Goal: Transaction & Acquisition: Purchase product/service

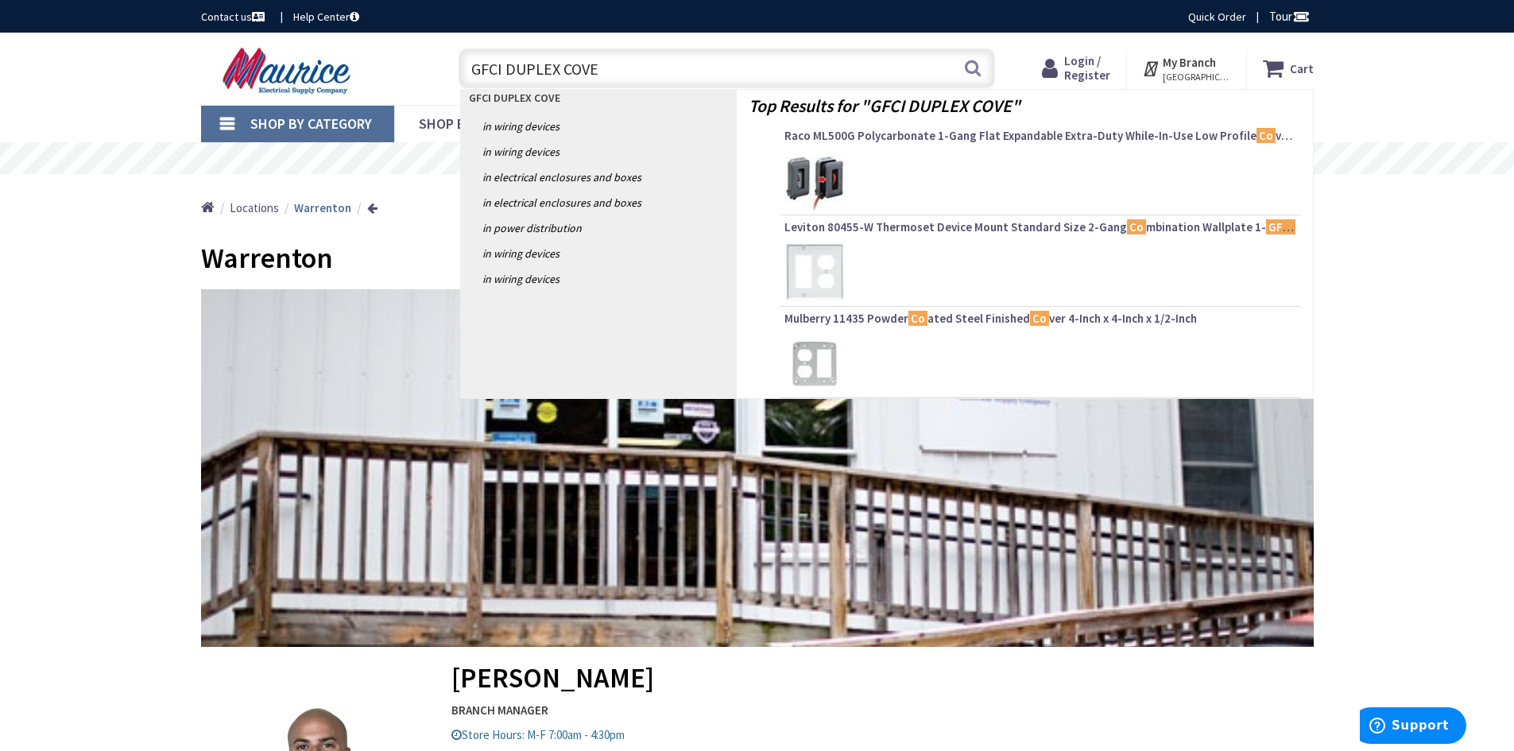
type input "GFCI DUPLEX COVER"
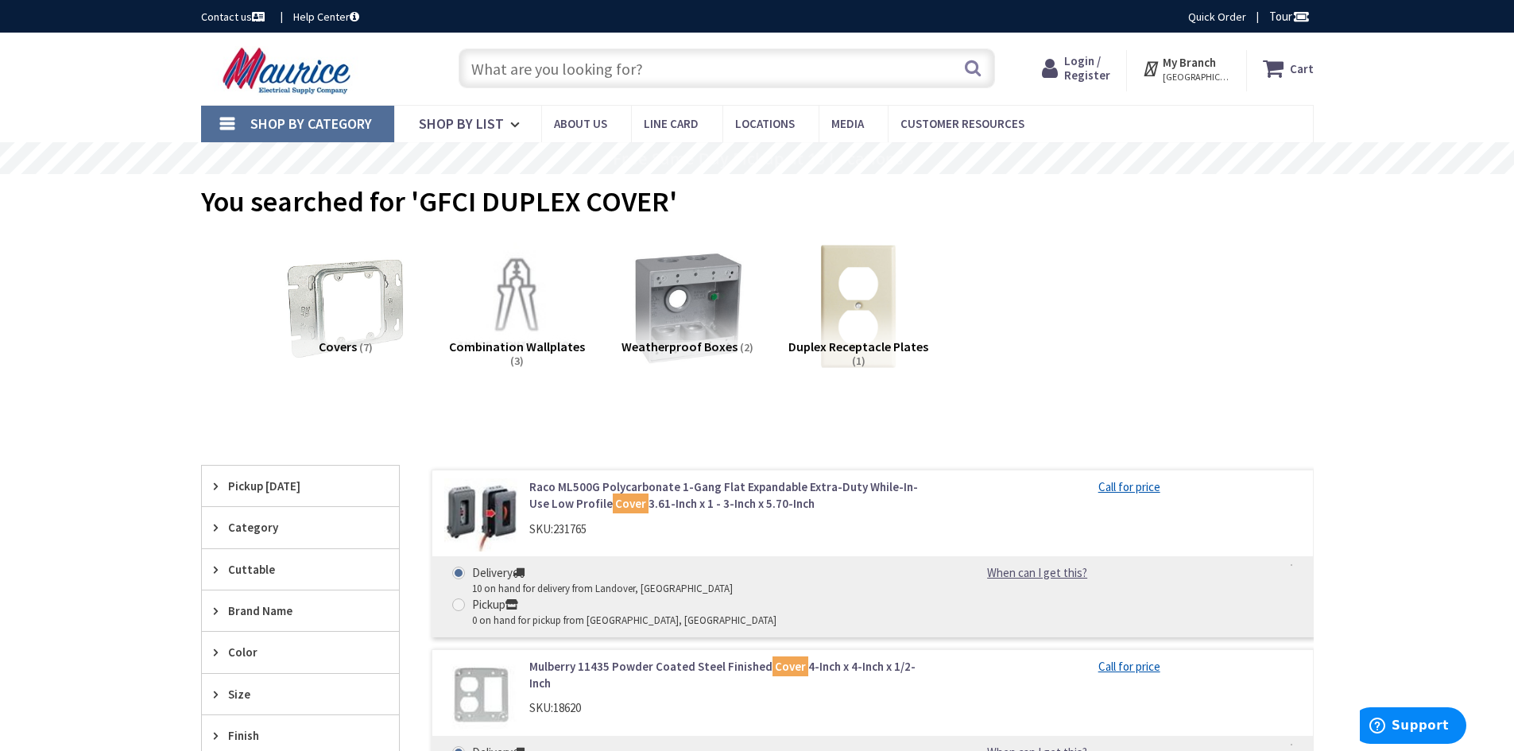
click at [1189, 75] on span "[GEOGRAPHIC_DATA], [GEOGRAPHIC_DATA]" at bounding box center [1196, 77] width 68 height 13
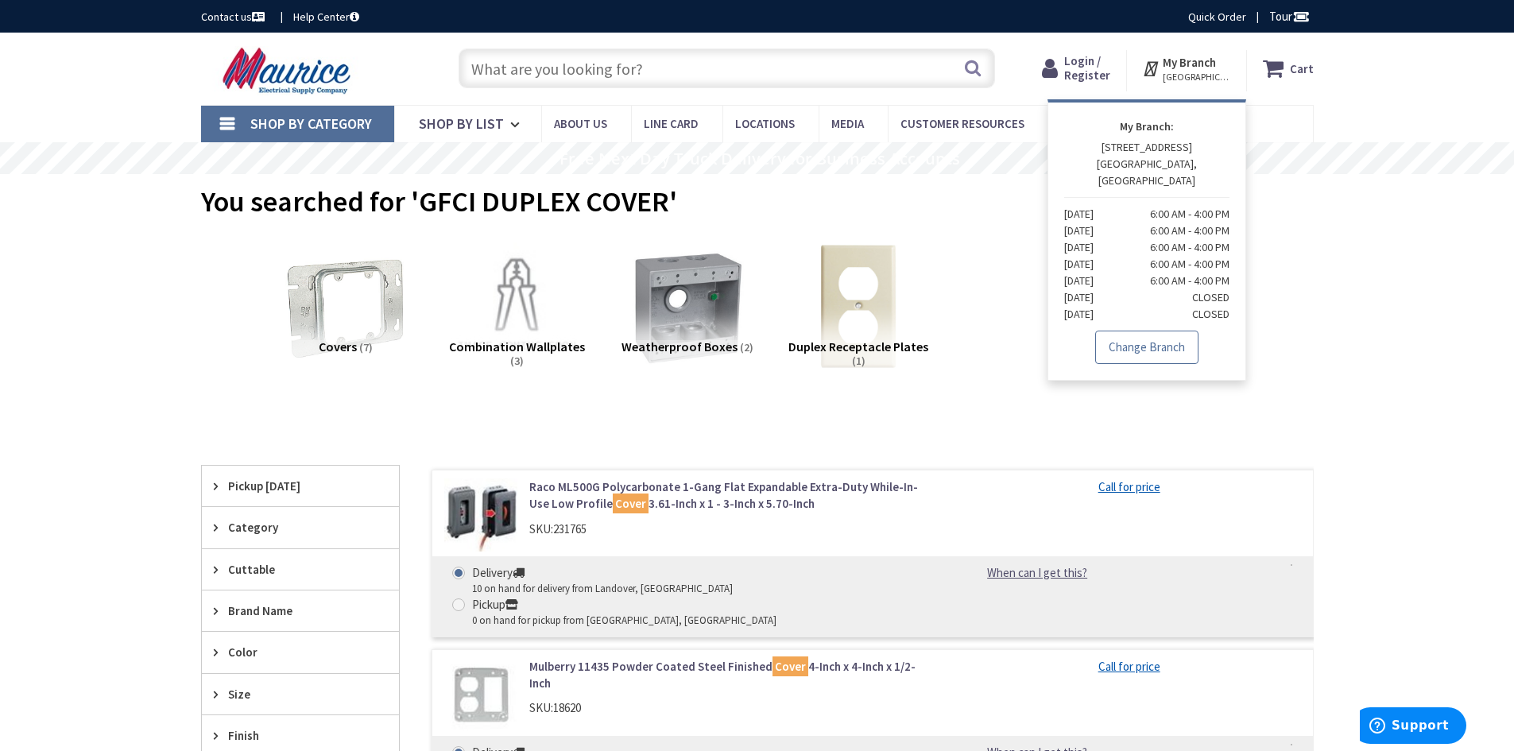
click at [1120, 331] on link "Change Branch" at bounding box center [1146, 347] width 103 height 33
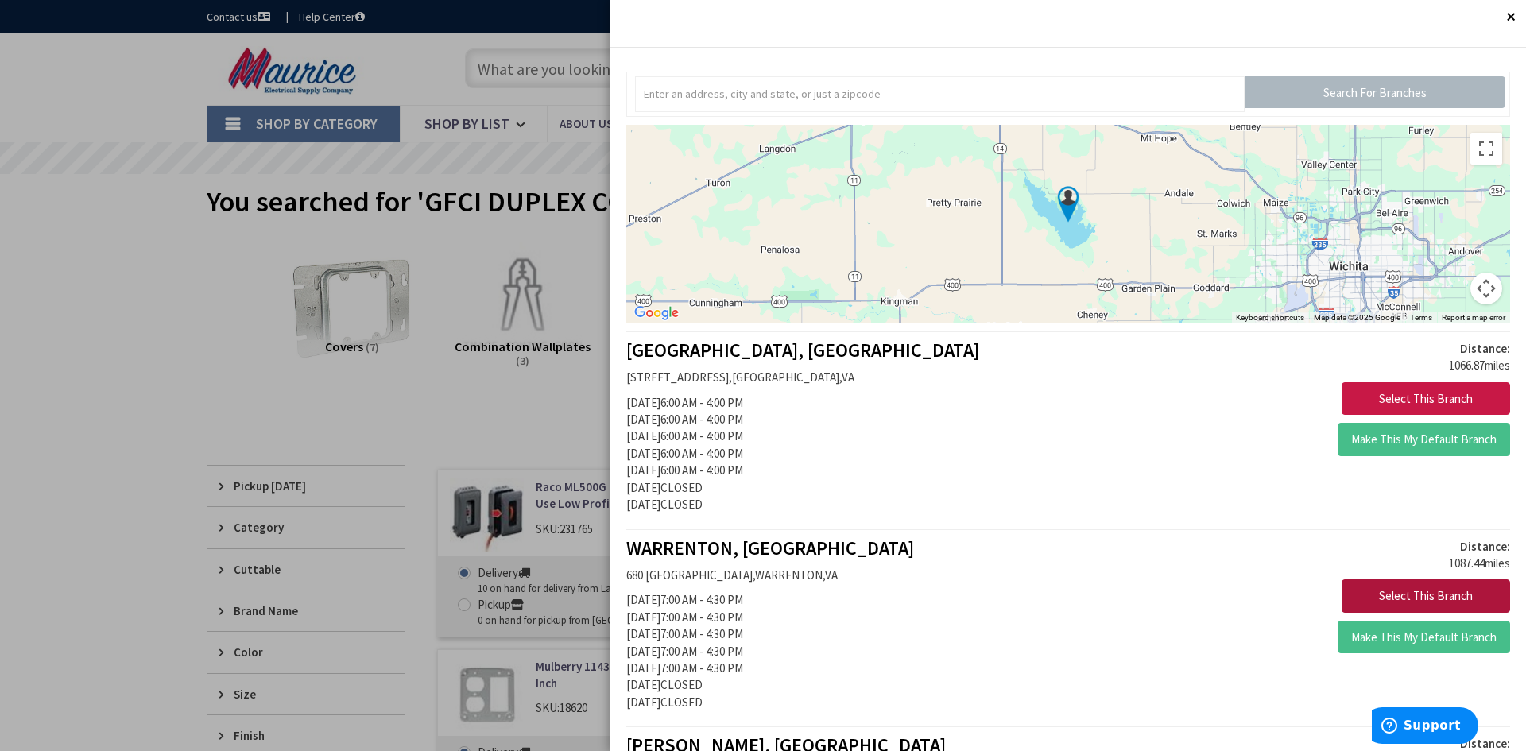
click at [1397, 599] on button "Select This Branch" at bounding box center [1425, 595] width 168 height 33
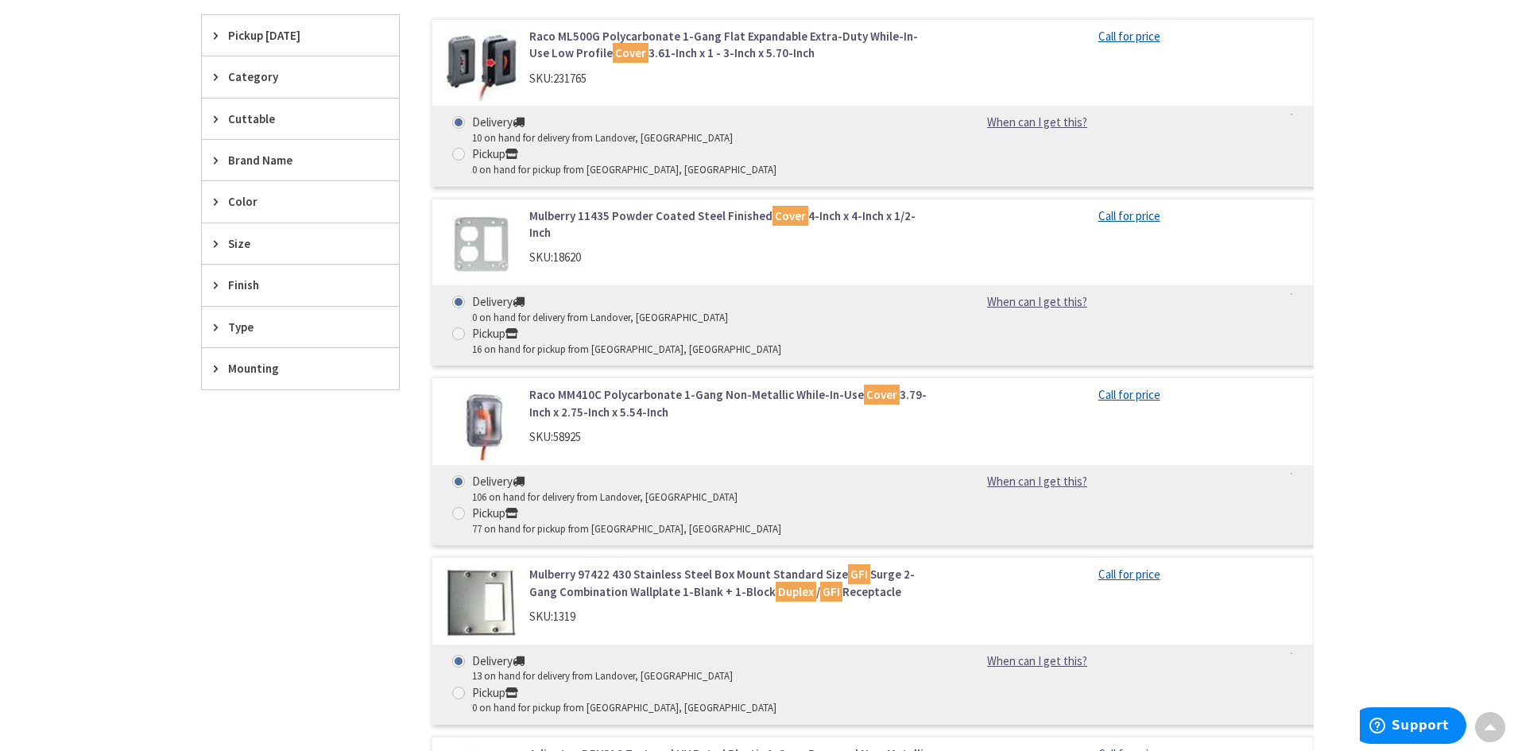
scroll to position [397, 0]
